Goal: Task Accomplishment & Management: Manage account settings

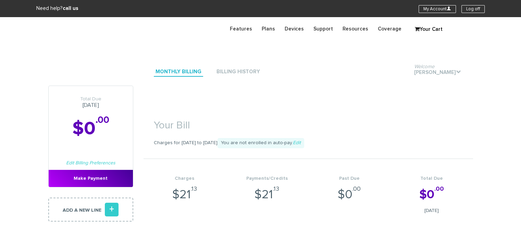
click at [258, 102] on section "Your Bill Charges for [DATE] to [DATE] You are not enrolled in auto-pay. Edit C…" at bounding box center [309, 164] width 330 height 156
click at [108, 165] on link "Edit Billing Preferences" at bounding box center [90, 163] width 49 height 5
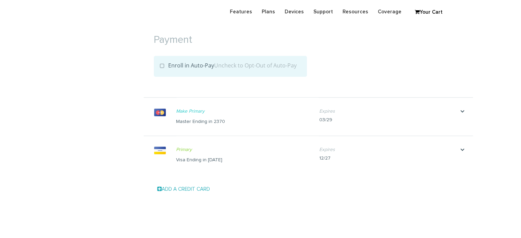
scroll to position [732, 0]
click at [460, 109] on icon "." at bounding box center [463, 111] width 21 height 7
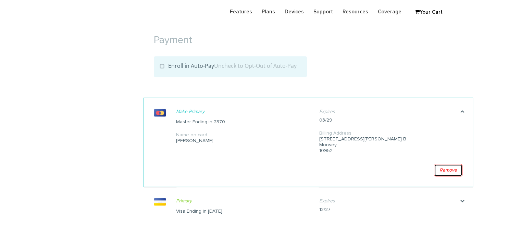
click at [446, 171] on link "Remove" at bounding box center [448, 170] width 28 height 12
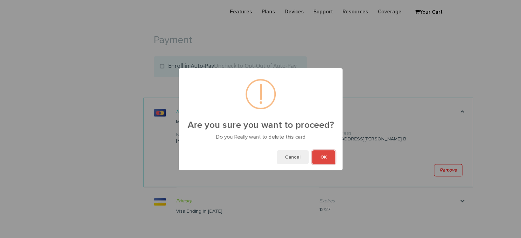
click at [326, 155] on button "OK" at bounding box center [323, 157] width 23 height 14
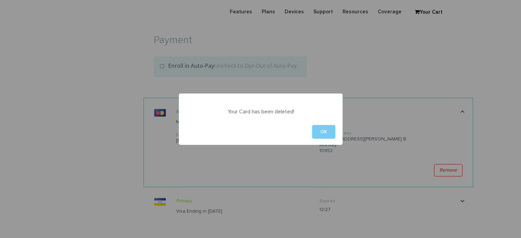
click at [326, 129] on button "OK" at bounding box center [323, 132] width 23 height 14
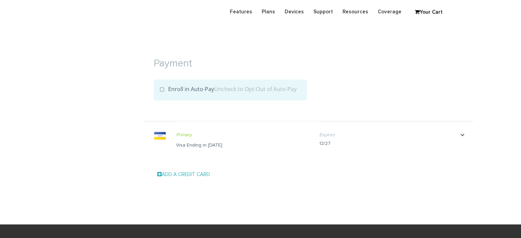
scroll to position [709, 0]
